Goal: Information Seeking & Learning: Find specific page/section

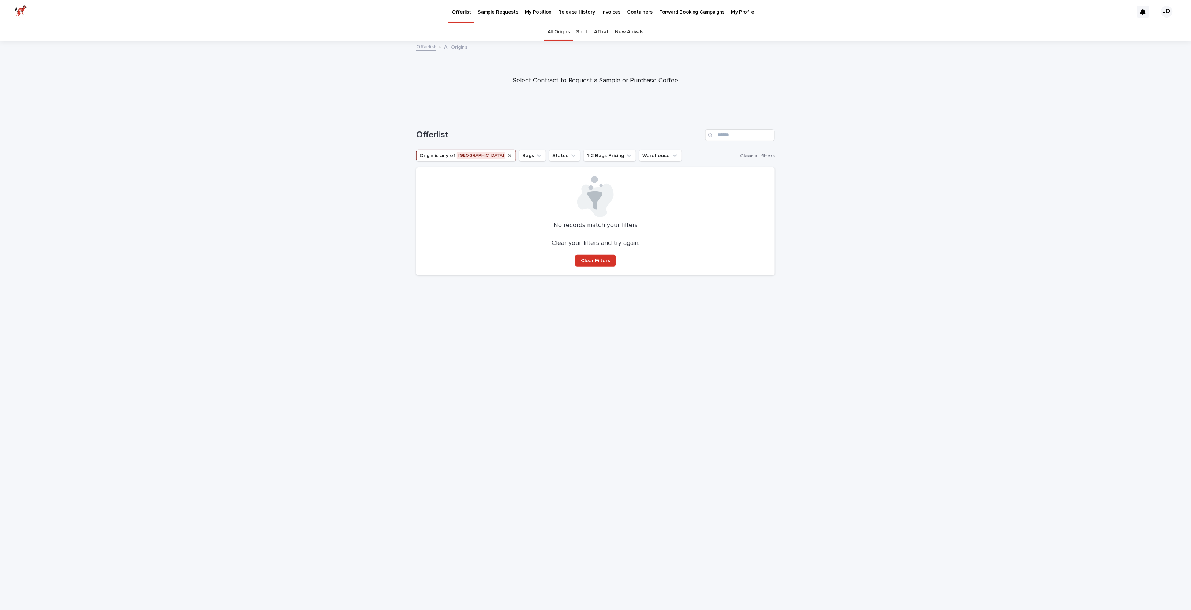
click at [509, 154] on icon "Origin" at bounding box center [510, 155] width 3 height 3
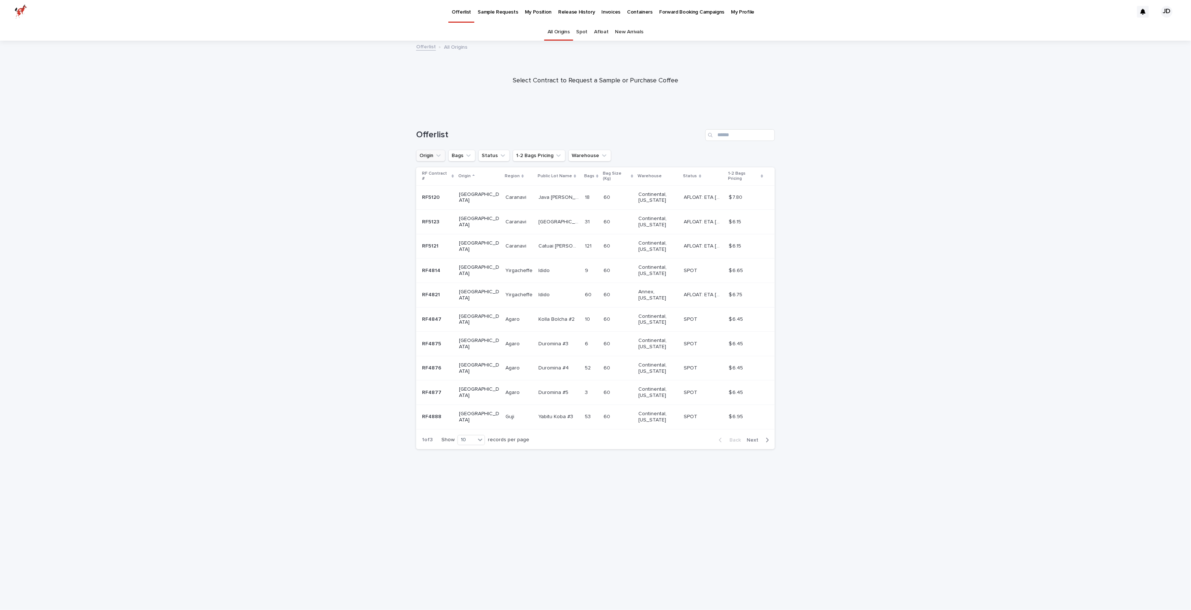
click at [759, 431] on div "Back Next" at bounding box center [744, 440] width 62 height 18
click at [750, 438] on span "Next" at bounding box center [755, 440] width 16 height 5
click at [758, 438] on span "Next" at bounding box center [755, 440] width 16 height 5
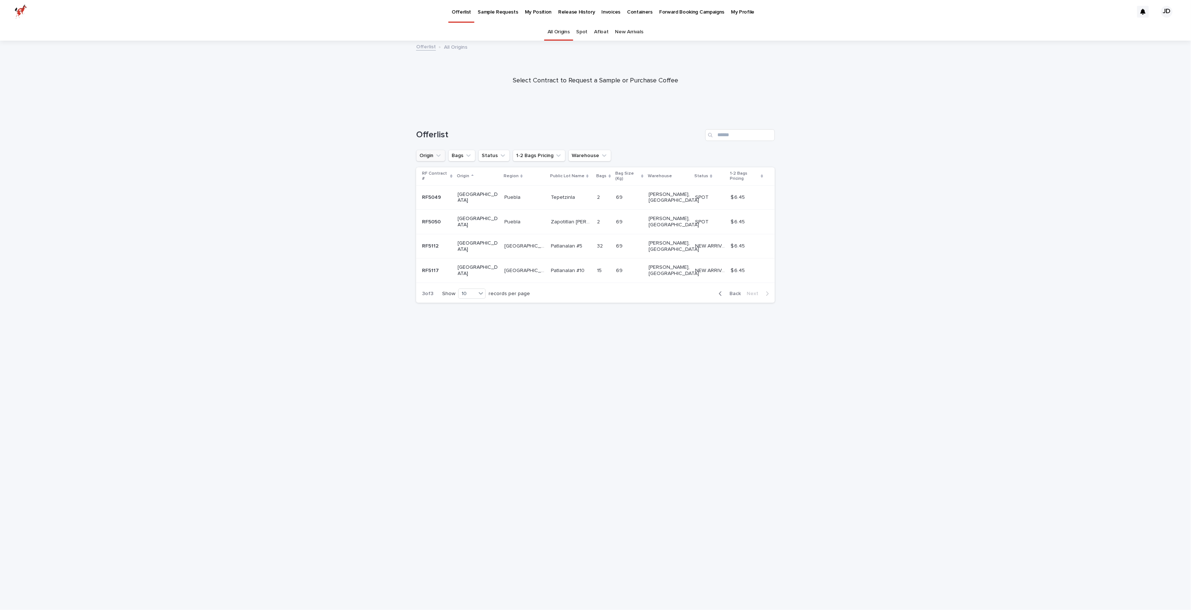
click at [737, 291] on span "Back" at bounding box center [733, 293] width 16 height 5
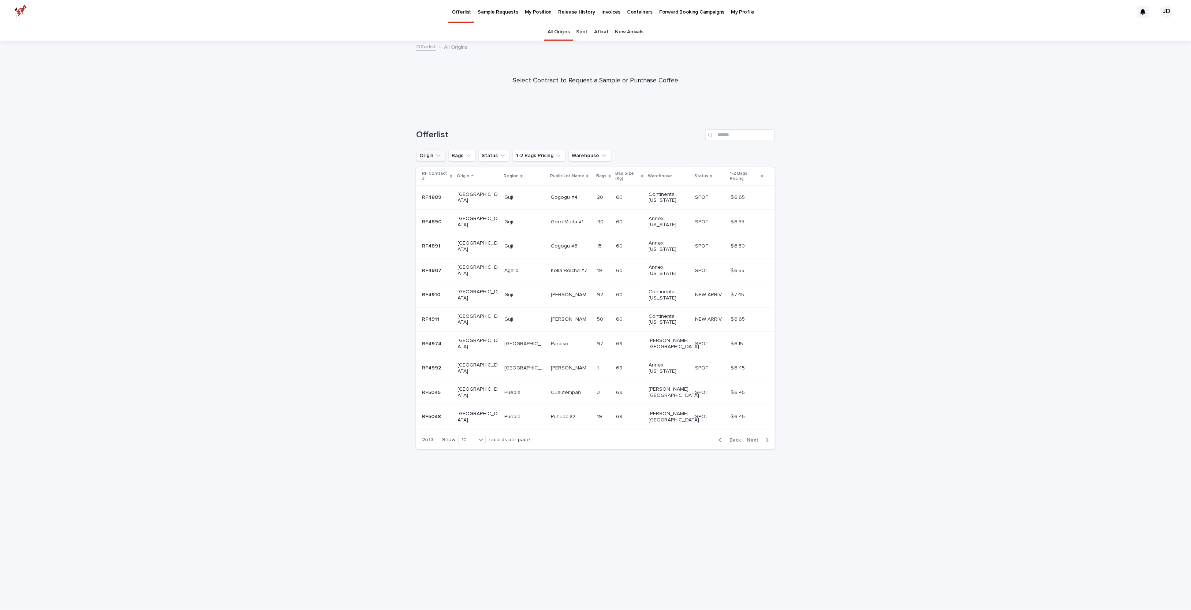
click at [740, 438] on span "Back" at bounding box center [733, 440] width 16 height 5
click at [761, 175] on icon at bounding box center [762, 176] width 2 height 3
click at [759, 172] on div "1-2 Bags Pricing" at bounding box center [747, 177] width 31 height 14
click at [761, 174] on icon at bounding box center [762, 176] width 2 height 4
click at [760, 173] on div "1-2 Bags Pricing" at bounding box center [745, 177] width 36 height 14
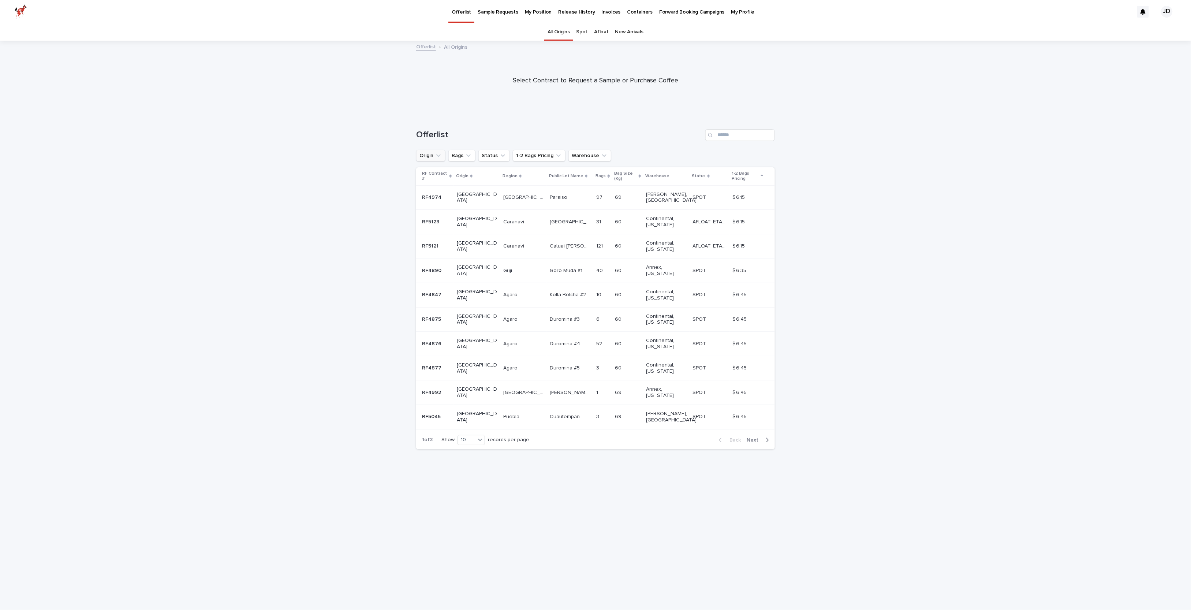
click at [761, 174] on icon at bounding box center [762, 176] width 2 height 4
click at [744, 171] on p "1-2 Bags Pricing" at bounding box center [743, 177] width 32 height 14
click at [746, 172] on p "1-2 Bags Pricing" at bounding box center [745, 177] width 27 height 14
click at [746, 172] on p "1-2 Bags Pricing" at bounding box center [743, 177] width 31 height 14
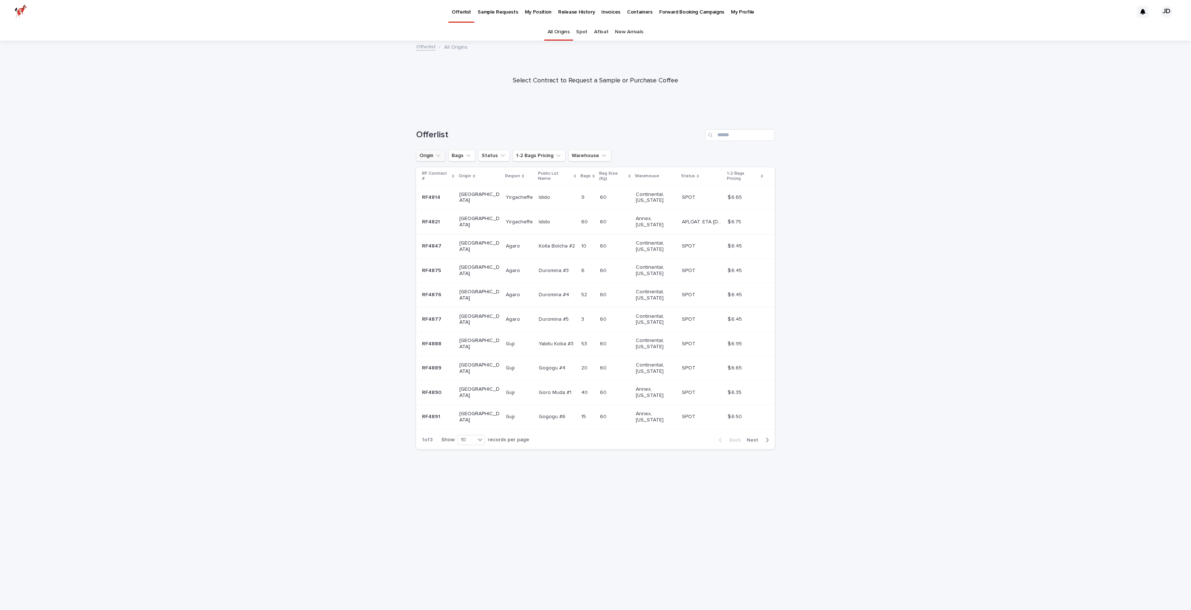
click at [443, 157] on button "Origin" at bounding box center [430, 156] width 29 height 12
click at [440, 242] on p "[GEOGRAPHIC_DATA]" at bounding box center [463, 243] width 78 height 5
click at [356, 234] on div "Loading... Saving… Loading... Saving… Offerlist Origin is any of [GEOGRAPHIC_DA…" at bounding box center [595, 362] width 1191 height 495
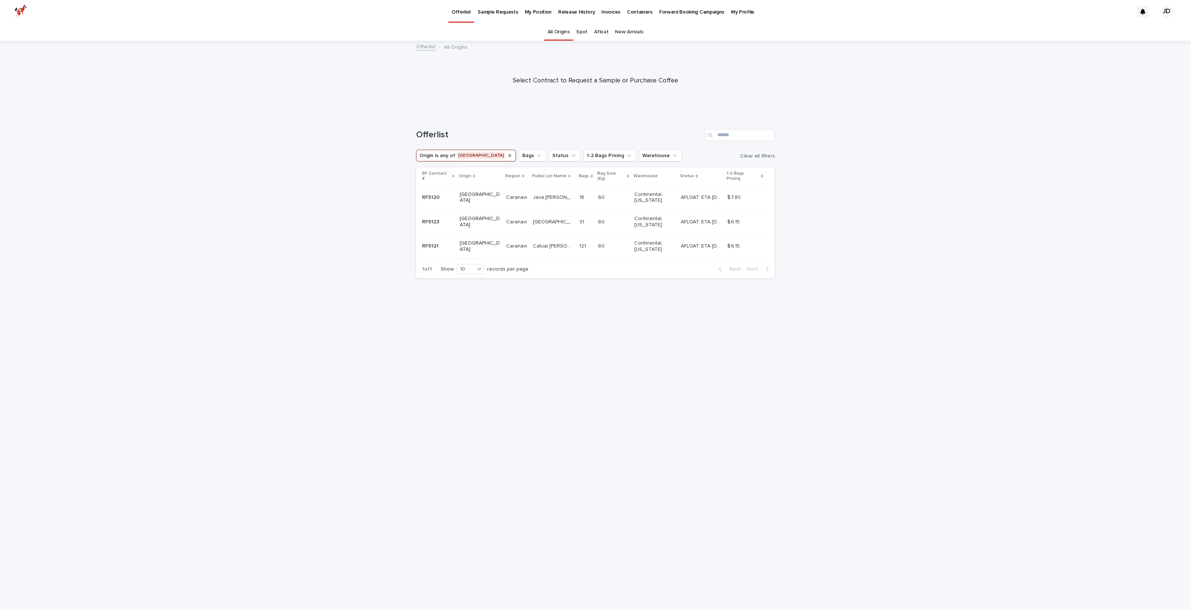
click at [696, 217] on p "AFLOAT: ETA [DATE]" at bounding box center [702, 221] width 42 height 8
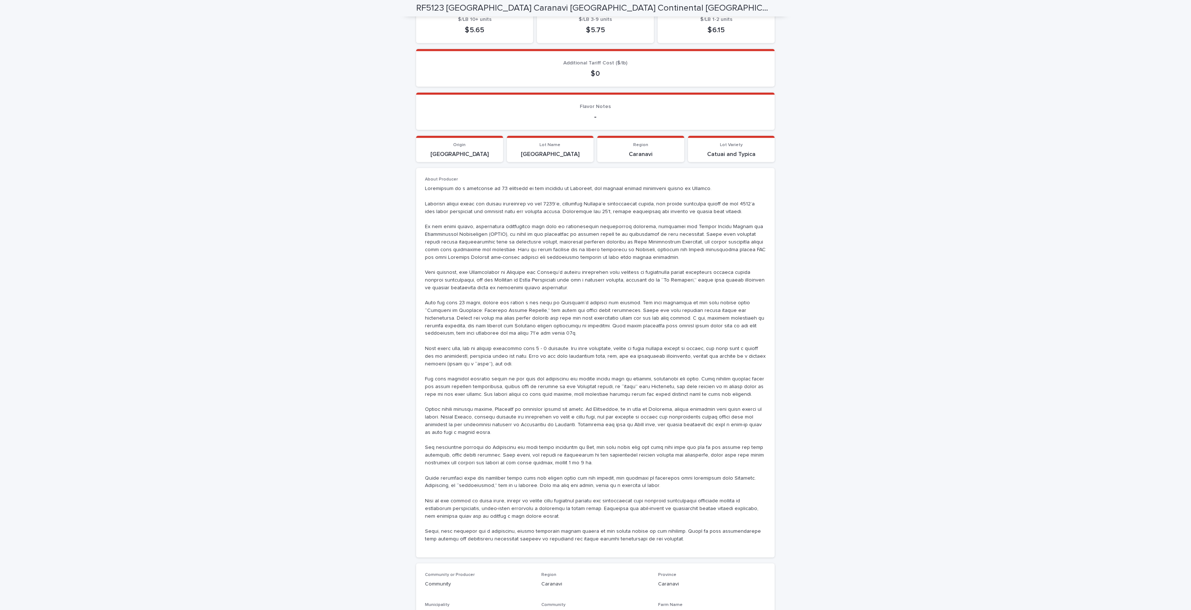
scroll to position [472, 0]
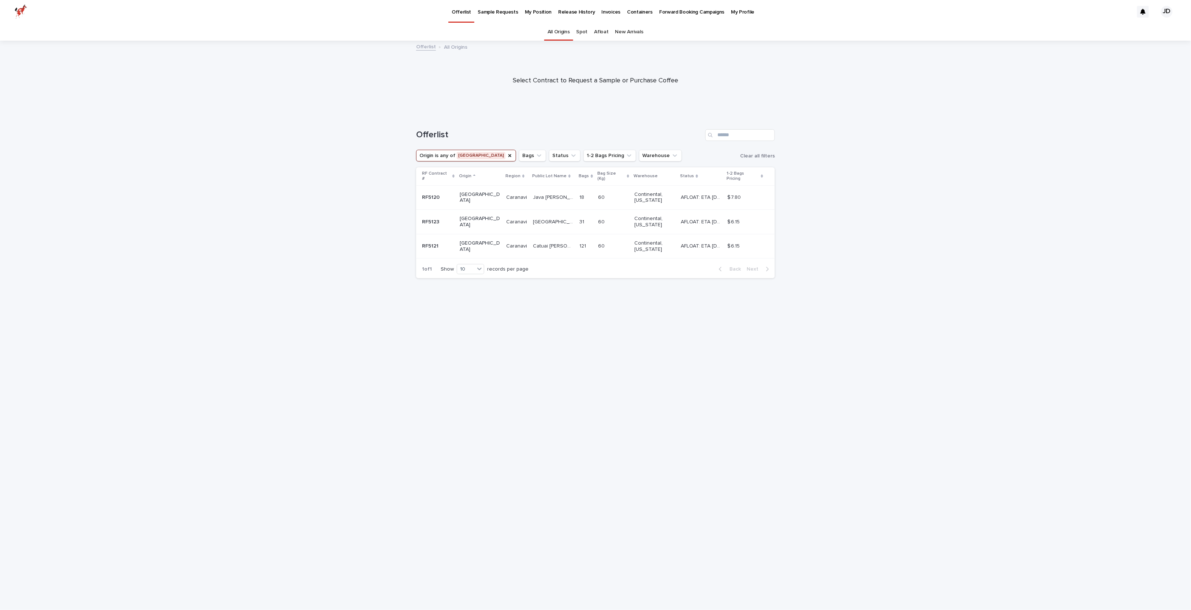
click at [533, 242] on p "Catuai [PERSON_NAME]" at bounding box center [554, 246] width 42 height 8
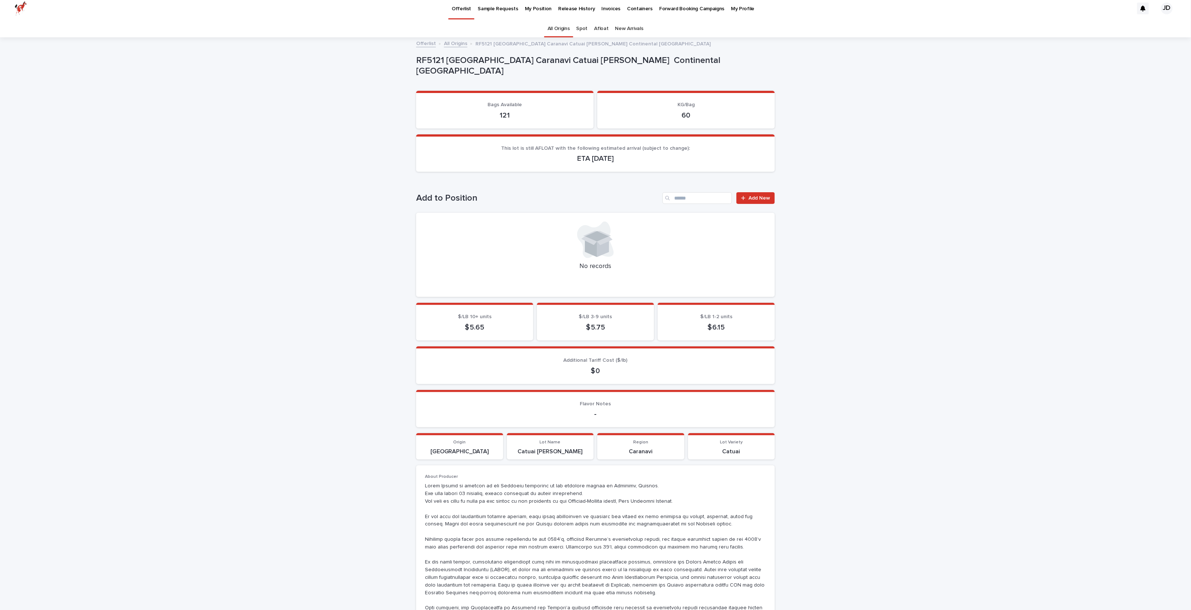
scroll to position [8, 0]
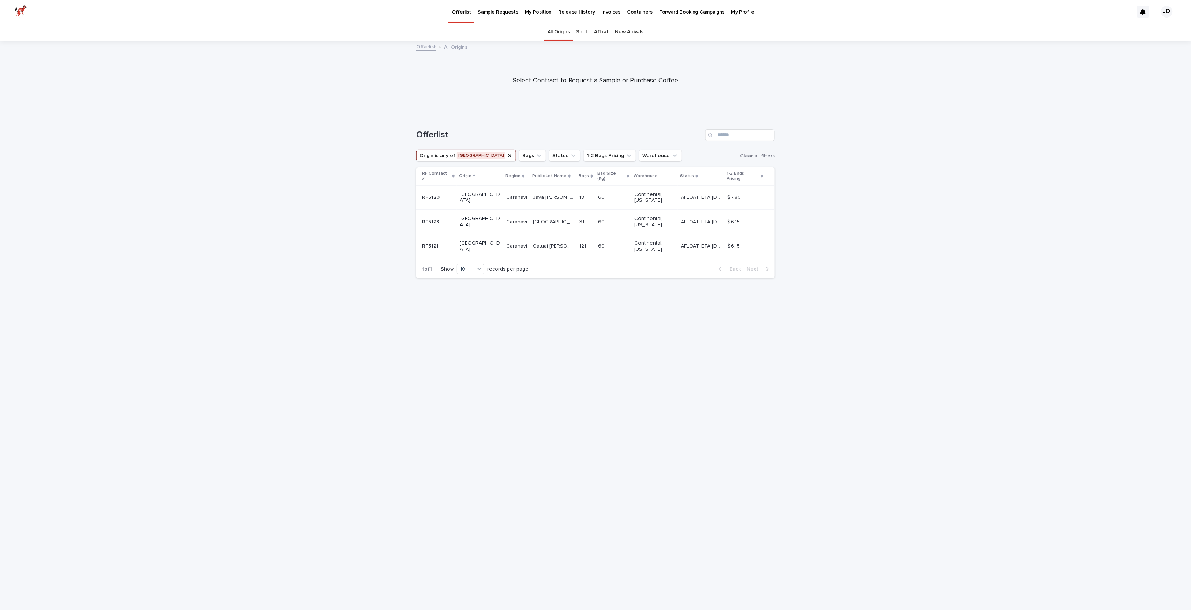
click at [541, 220] on div "Copacabana [GEOGRAPHIC_DATA]" at bounding box center [553, 222] width 41 height 12
